Goal: Task Accomplishment & Management: Manage account settings

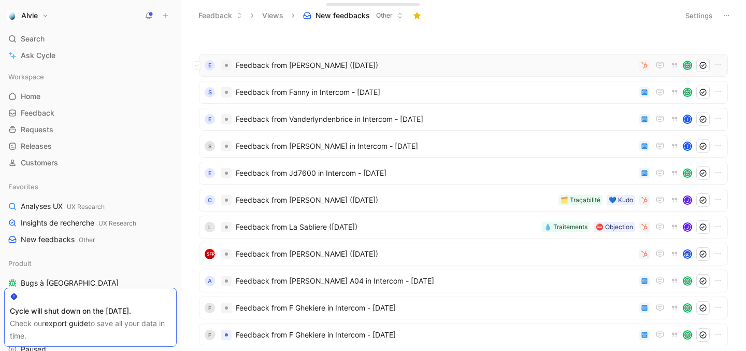
click at [364, 63] on span "Feedback from [PERSON_NAME] ([DATE])" at bounding box center [435, 65] width 399 height 12
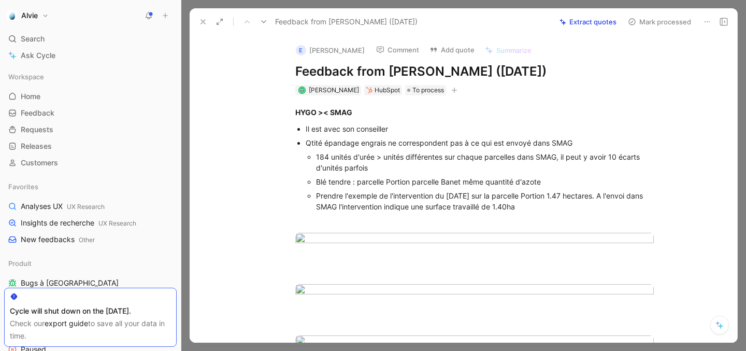
click at [267, 20] on icon at bounding box center [263, 22] width 8 height 8
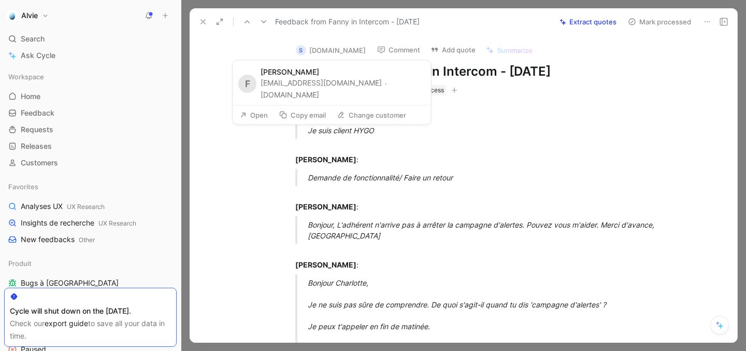
click at [305, 108] on button "Copy email" at bounding box center [302, 115] width 56 height 14
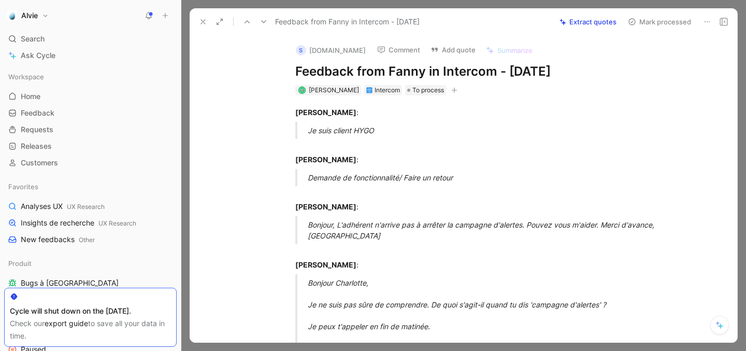
click at [457, 48] on button "Add quote" at bounding box center [453, 49] width 54 height 14
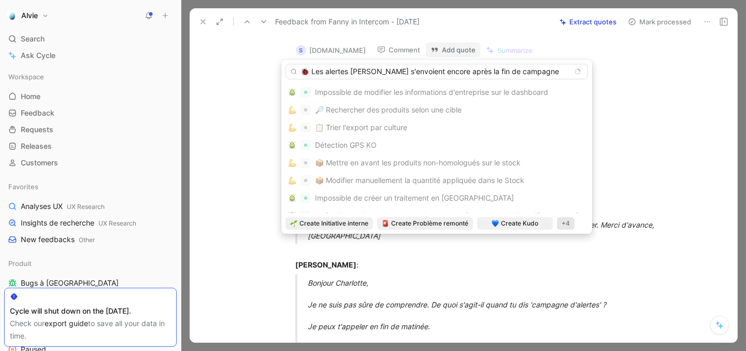
click at [309, 71] on input "🐞 Les alertes Mileos s'envoient encore après la fin de campagne" at bounding box center [436, 72] width 302 height 16
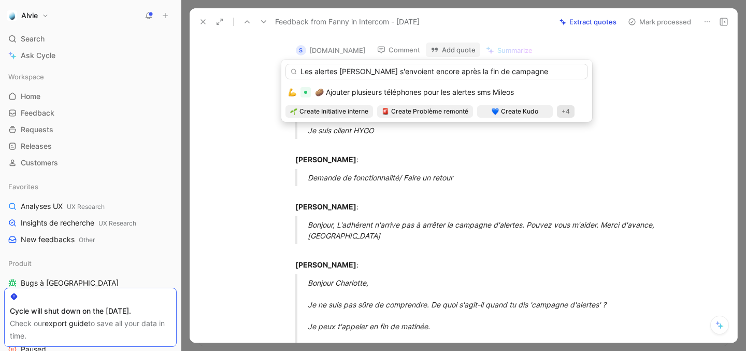
type input "Les alertes Mileos s'envoient encore après la fin de campagne"
click at [567, 113] on div "+4" at bounding box center [566, 111] width 18 height 12
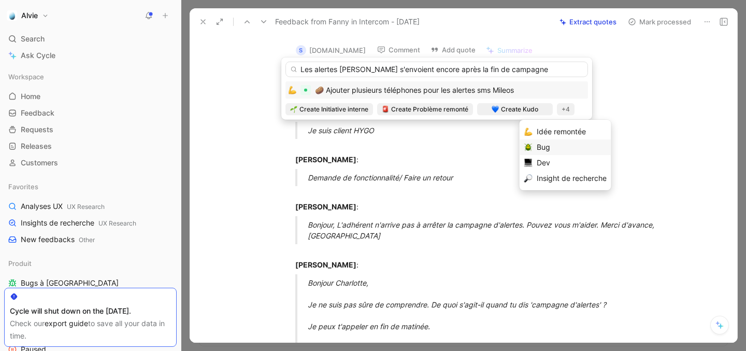
click at [547, 143] on div "Bug" at bounding box center [571, 147] width 70 height 12
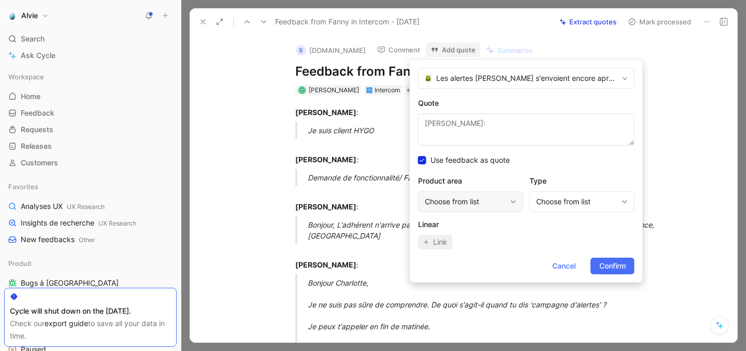
click at [466, 201] on div "Choose from list" at bounding box center [465, 201] width 81 height 12
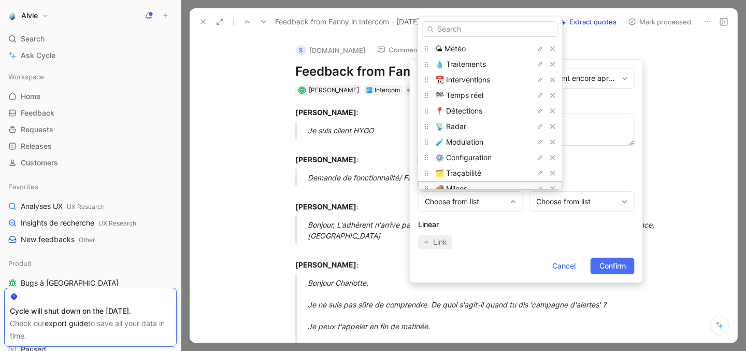
click at [468, 183] on div "🥔 Mileos" at bounding box center [474, 188] width 78 height 12
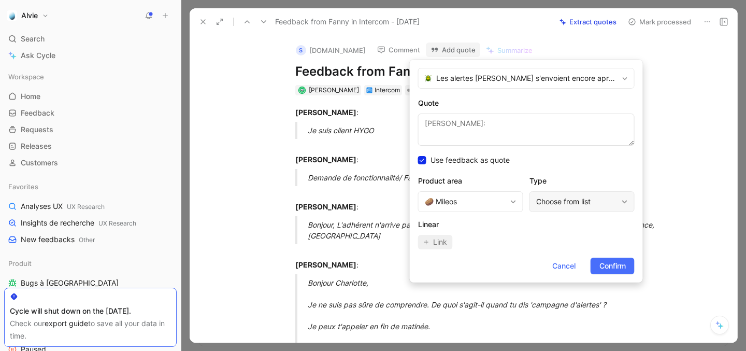
click at [604, 206] on div "Choose from list" at bounding box center [576, 201] width 81 height 12
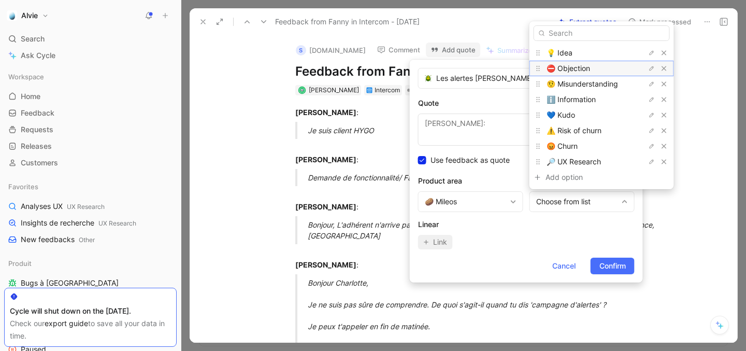
click at [593, 65] on div "⛔️ Objection" at bounding box center [585, 68] width 78 height 12
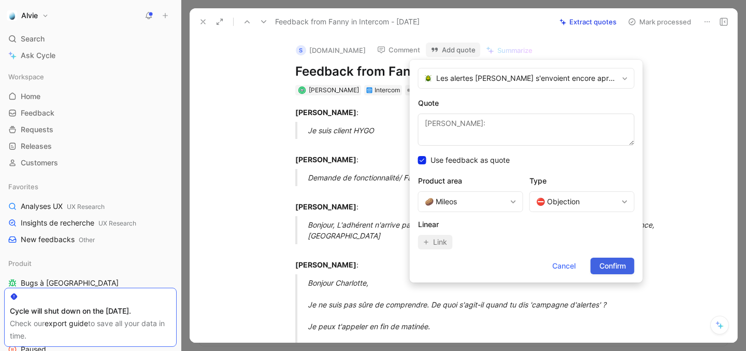
click at [604, 267] on span "Confirm" at bounding box center [612, 265] width 26 height 12
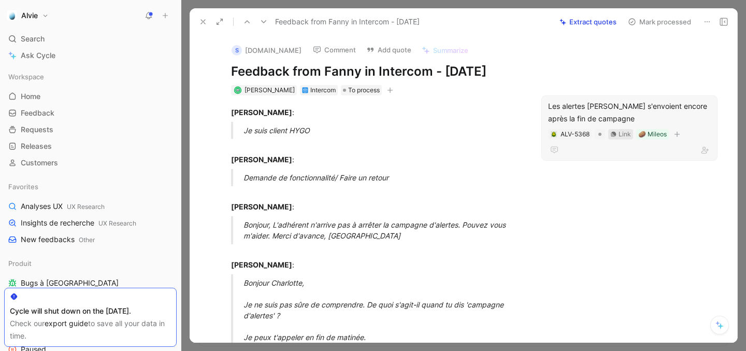
click at [620, 136] on div "Link" at bounding box center [624, 134] width 12 height 10
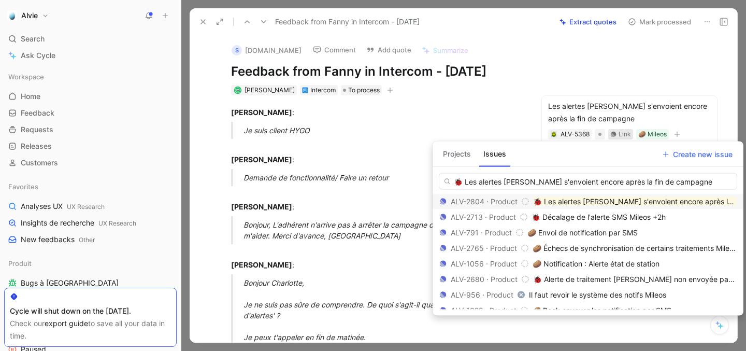
type input "🐞 Les alertes Mileos s'envoient encore après la fin de campagne"
click at [562, 201] on mark "🐞 Les alertes Mileos s'envoient encore après la fin de campagne" at bounding box center [662, 201] width 258 height 9
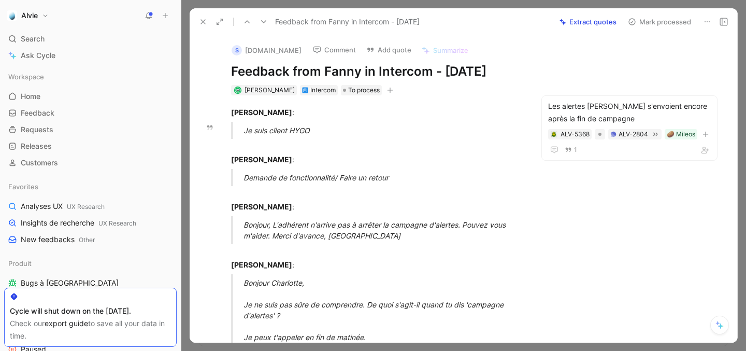
click at [651, 21] on button "Mark processed" at bounding box center [659, 21] width 72 height 14
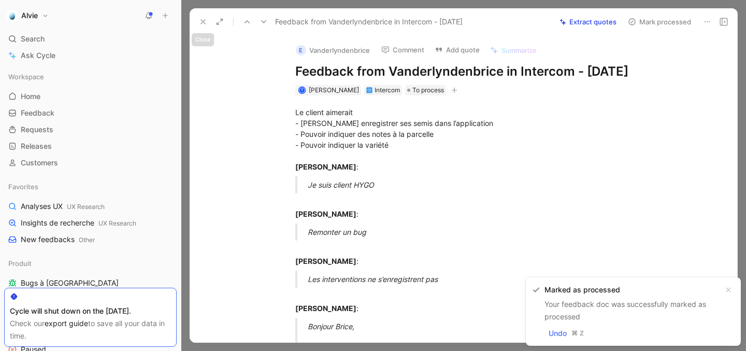
click at [200, 24] on icon at bounding box center [203, 22] width 8 height 8
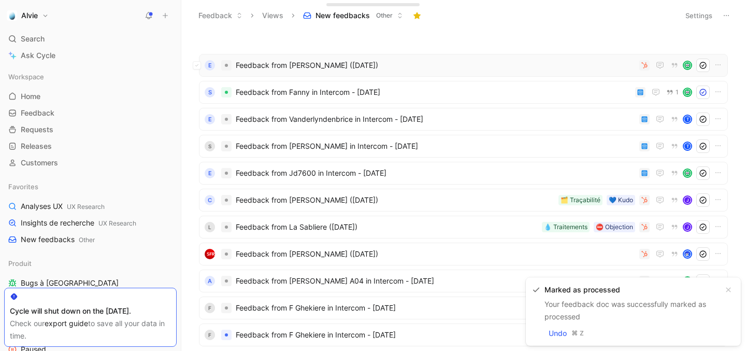
click at [255, 68] on span "Feedback from [PERSON_NAME] ([DATE])" at bounding box center [435, 65] width 399 height 12
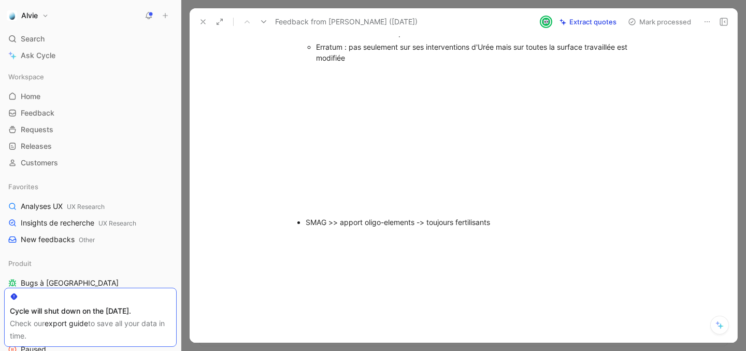
scroll to position [31, 0]
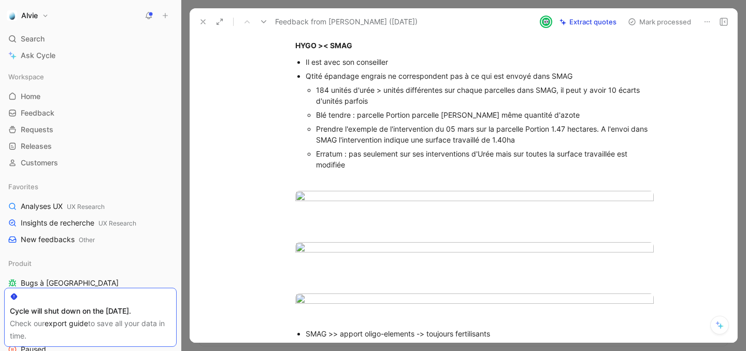
scroll to position [178, 0]
